Goal: Book appointment/travel/reservation

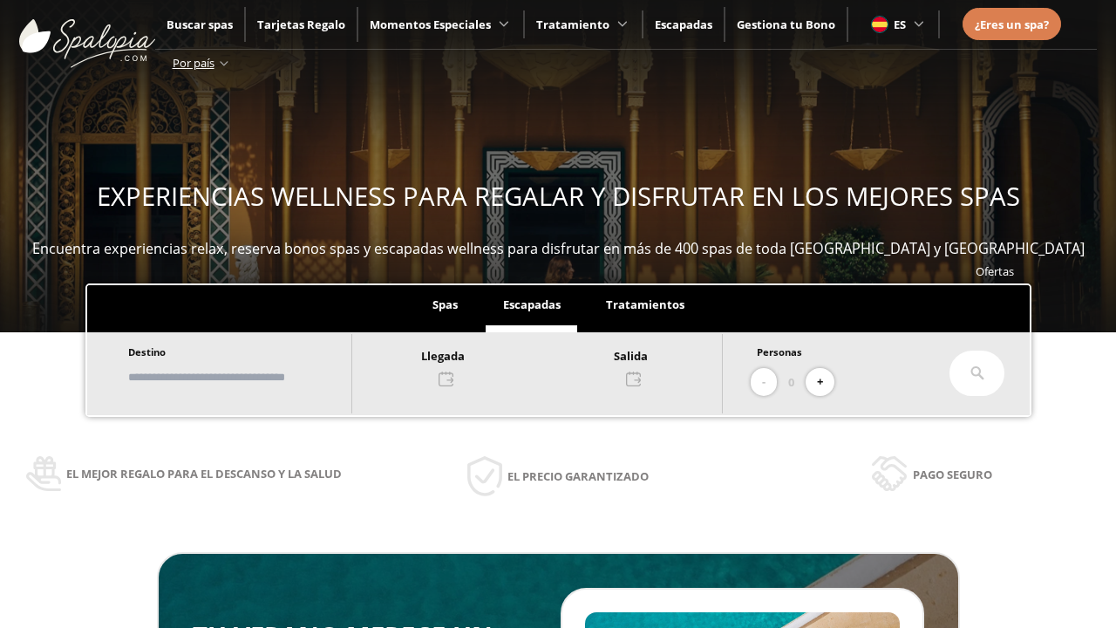
click at [247, 377] on input "text" at bounding box center [231, 377] width 217 height 31
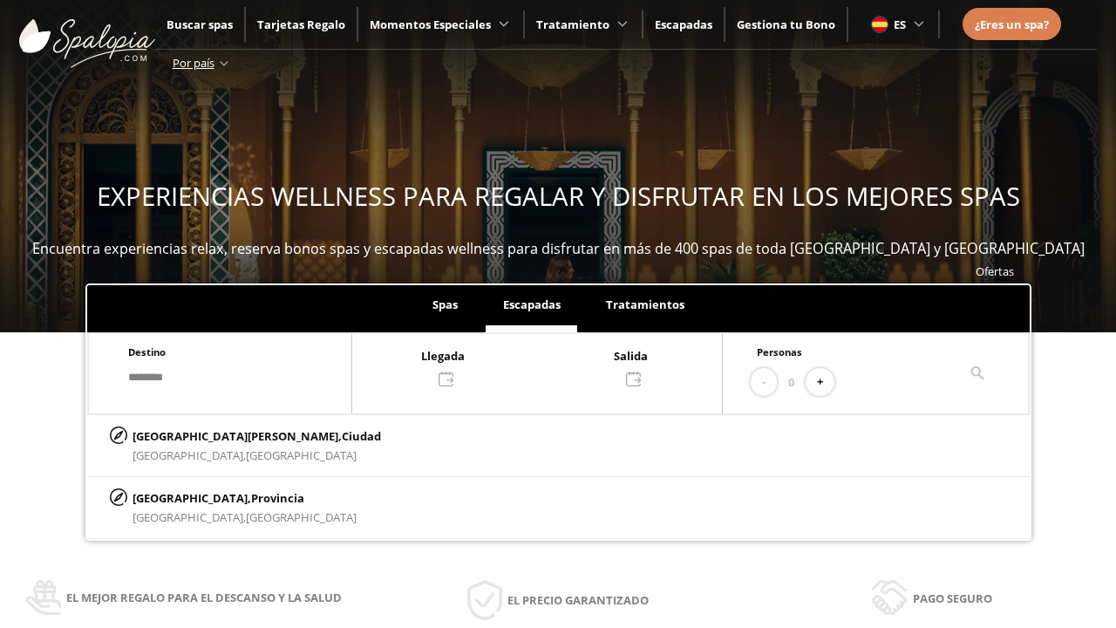
click at [556, 365] on div at bounding box center [537, 366] width 370 height 42
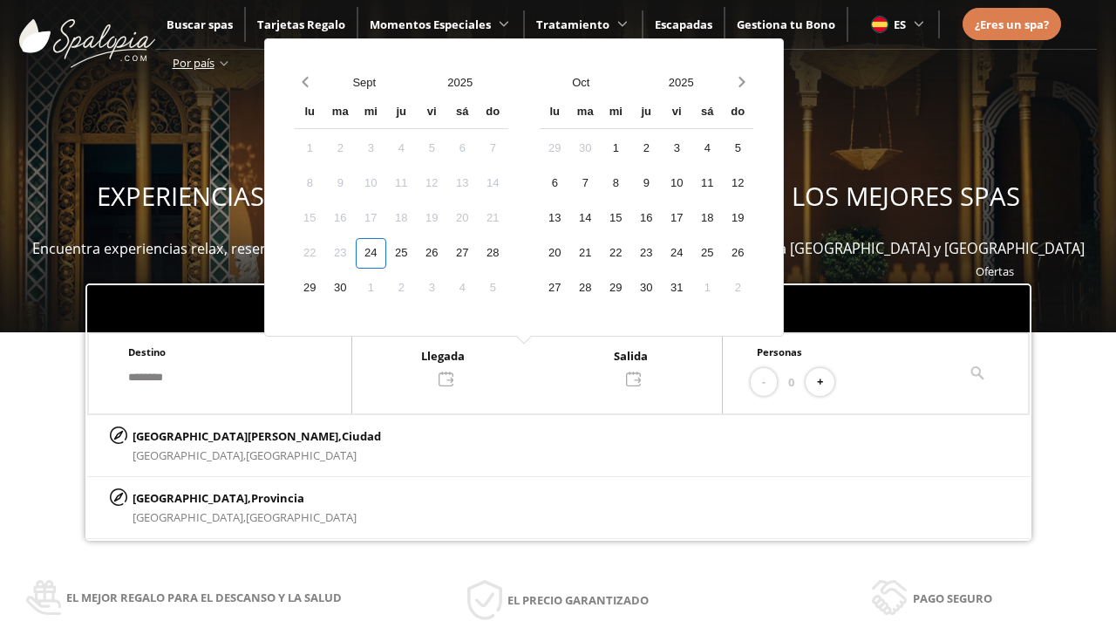
click at [447, 253] on div "26" at bounding box center [432, 253] width 31 height 31
click at [478, 253] on div "27" at bounding box center [462, 253] width 31 height 31
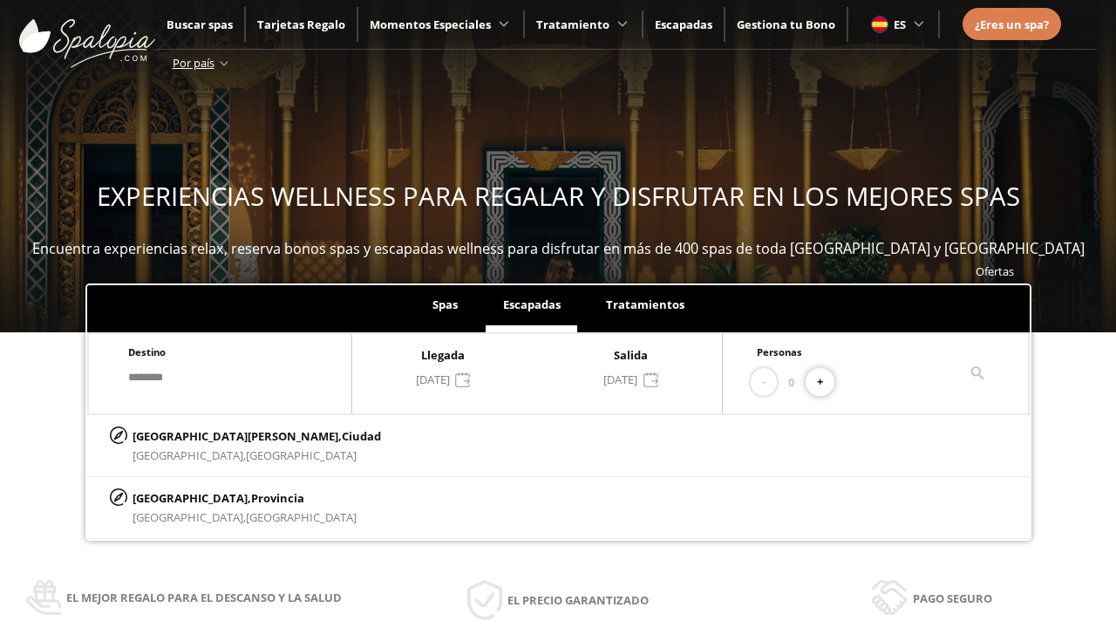
click at [827, 382] on button "+" at bounding box center [820, 382] width 29 height 29
click at [220, 435] on p "[GEOGRAPHIC_DATA][PERSON_NAME], [GEOGRAPHIC_DATA]" at bounding box center [257, 435] width 249 height 19
type input "**********"
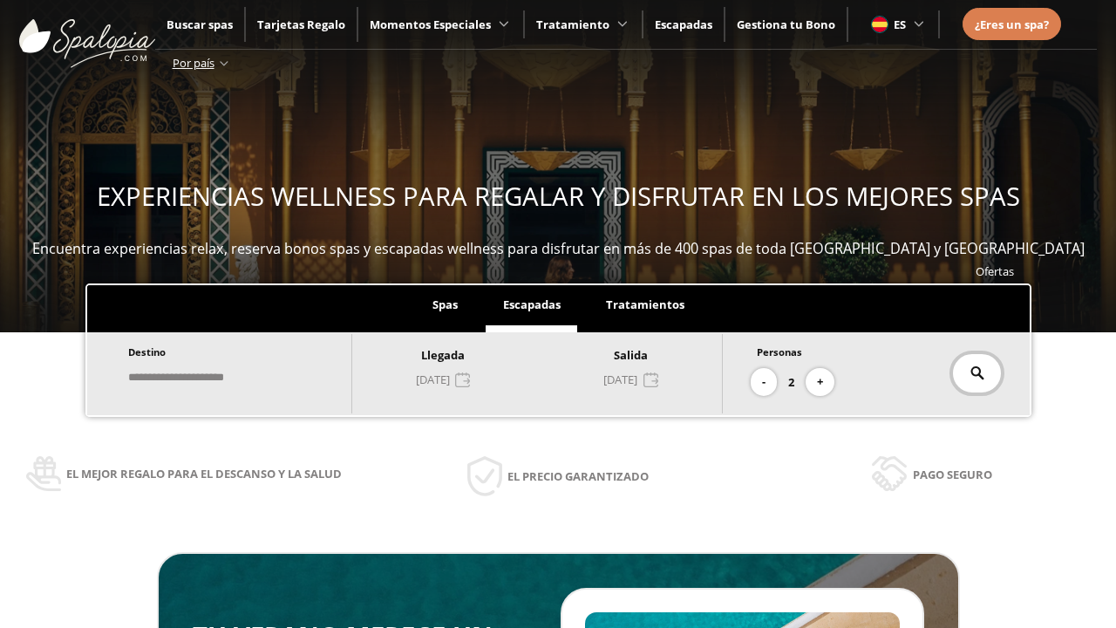
click at [977, 373] on icon at bounding box center [978, 373] width 14 height 14
